Goal: Task Accomplishment & Management: Manage account settings

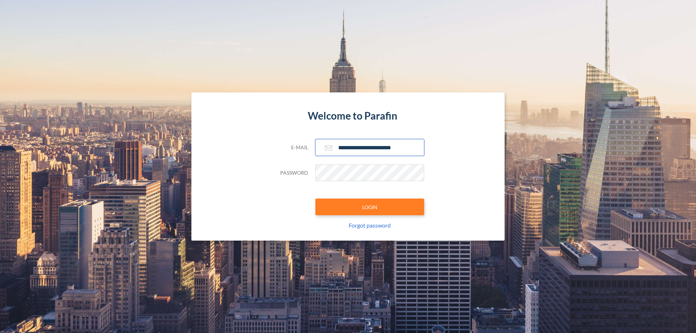
type input "**********"
click at [370, 207] on button "LOGIN" at bounding box center [370, 207] width 109 height 17
